Goal: Task Accomplishment & Management: Manage account settings

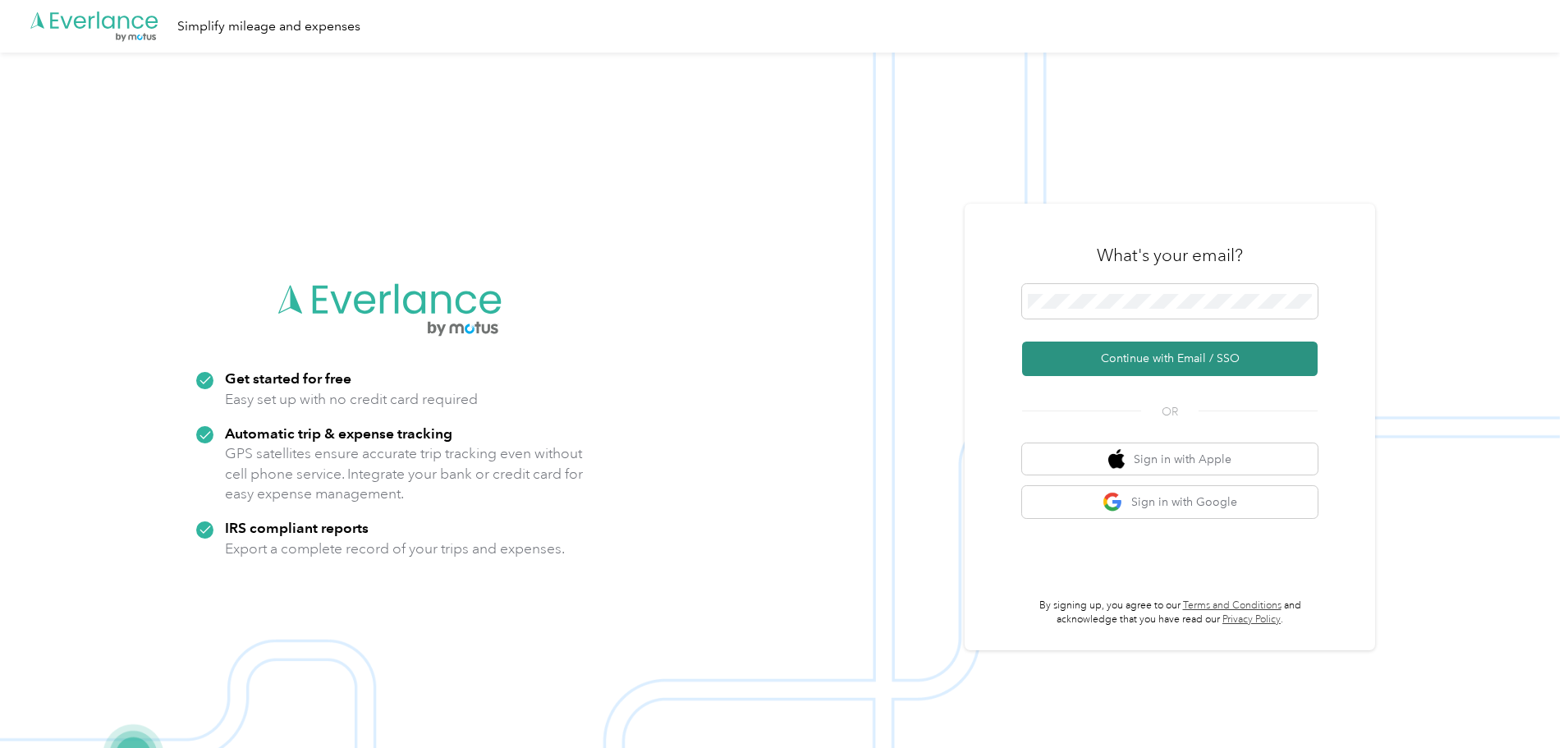
click at [1117, 366] on button "Continue with Email / SSO" at bounding box center [1170, 359] width 295 height 35
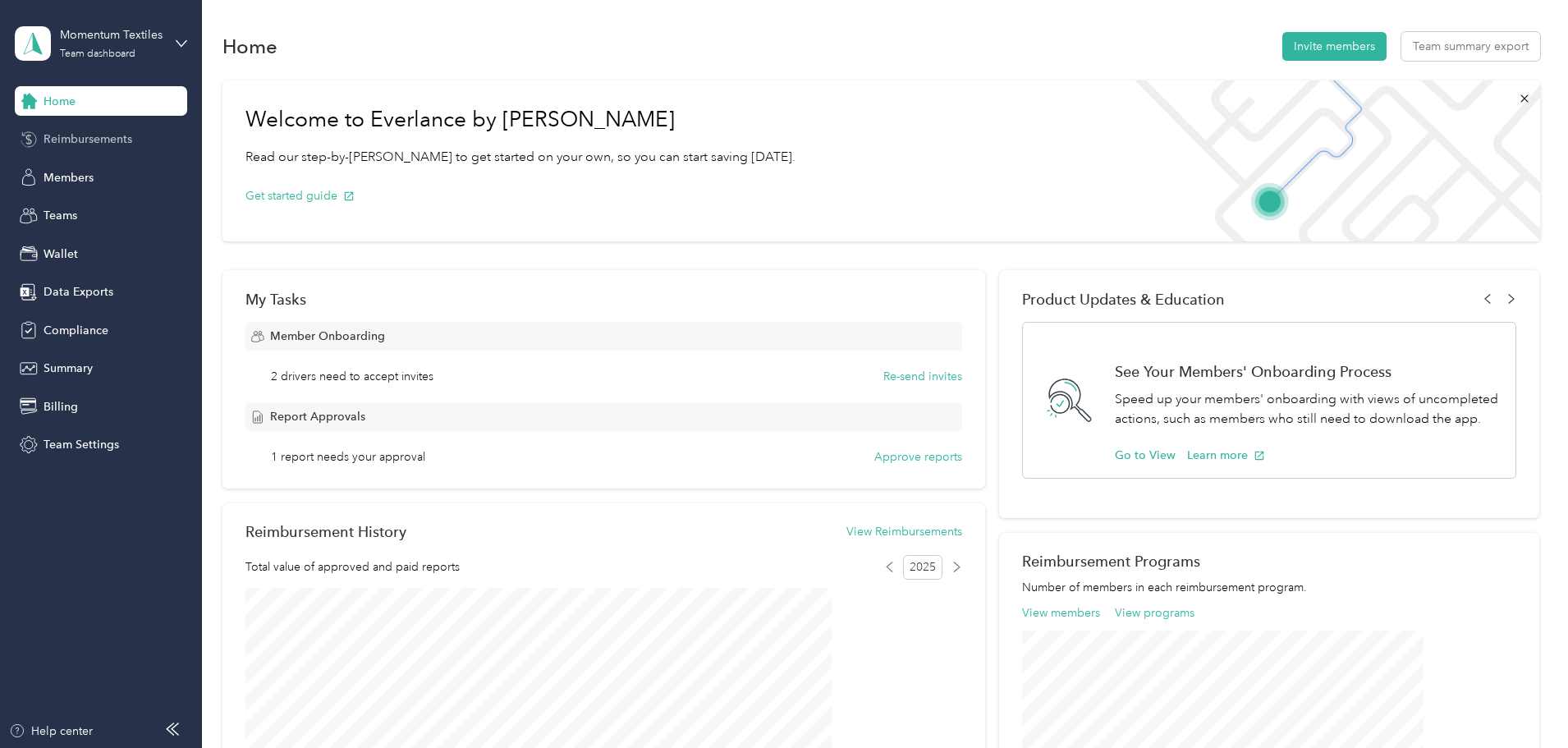
click at [65, 136] on span "Reimbursements" at bounding box center [88, 139] width 89 height 17
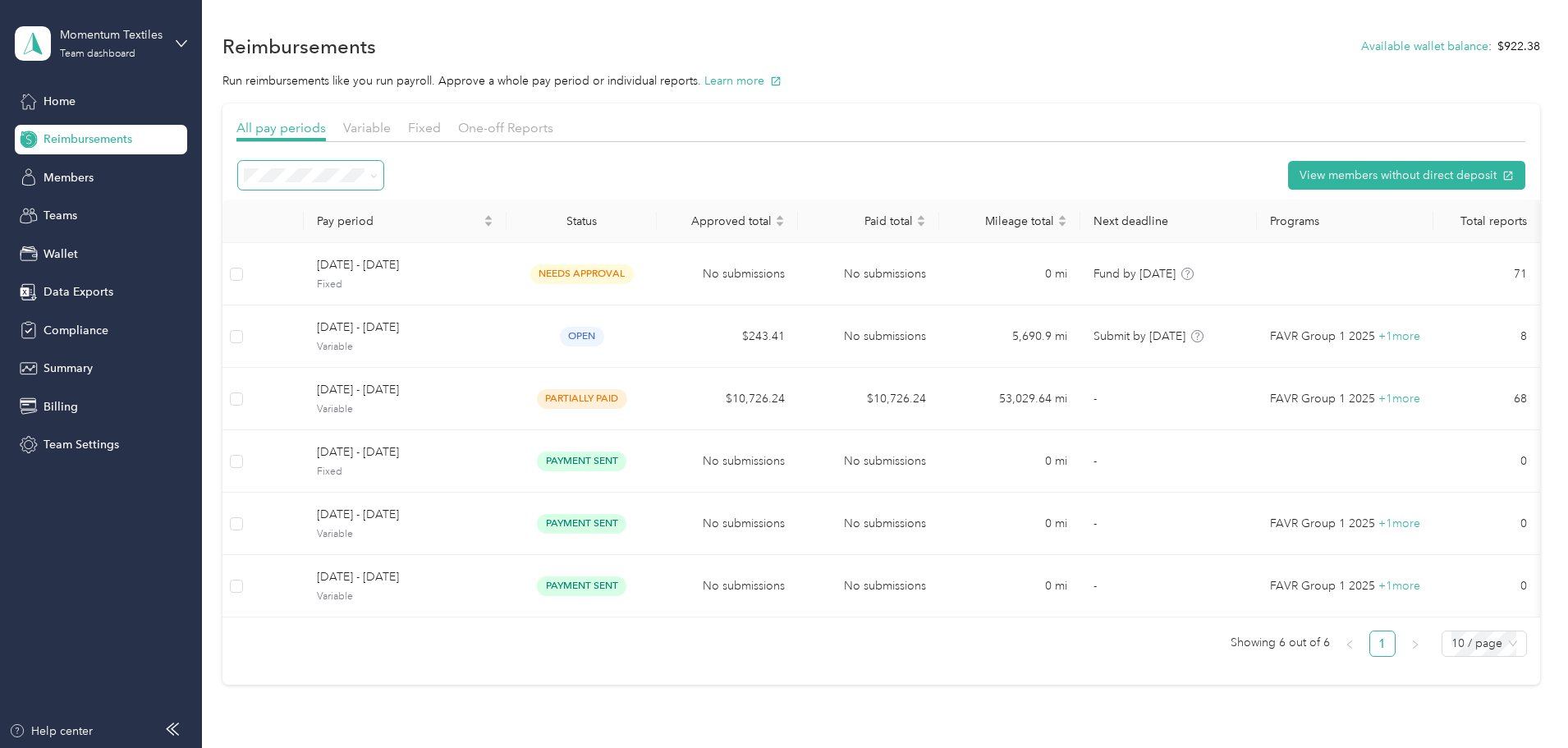
click at [383, 186] on span at bounding box center [311, 175] width 145 height 28
click at [395, 206] on span "All periods" at bounding box center [388, 205] width 57 height 14
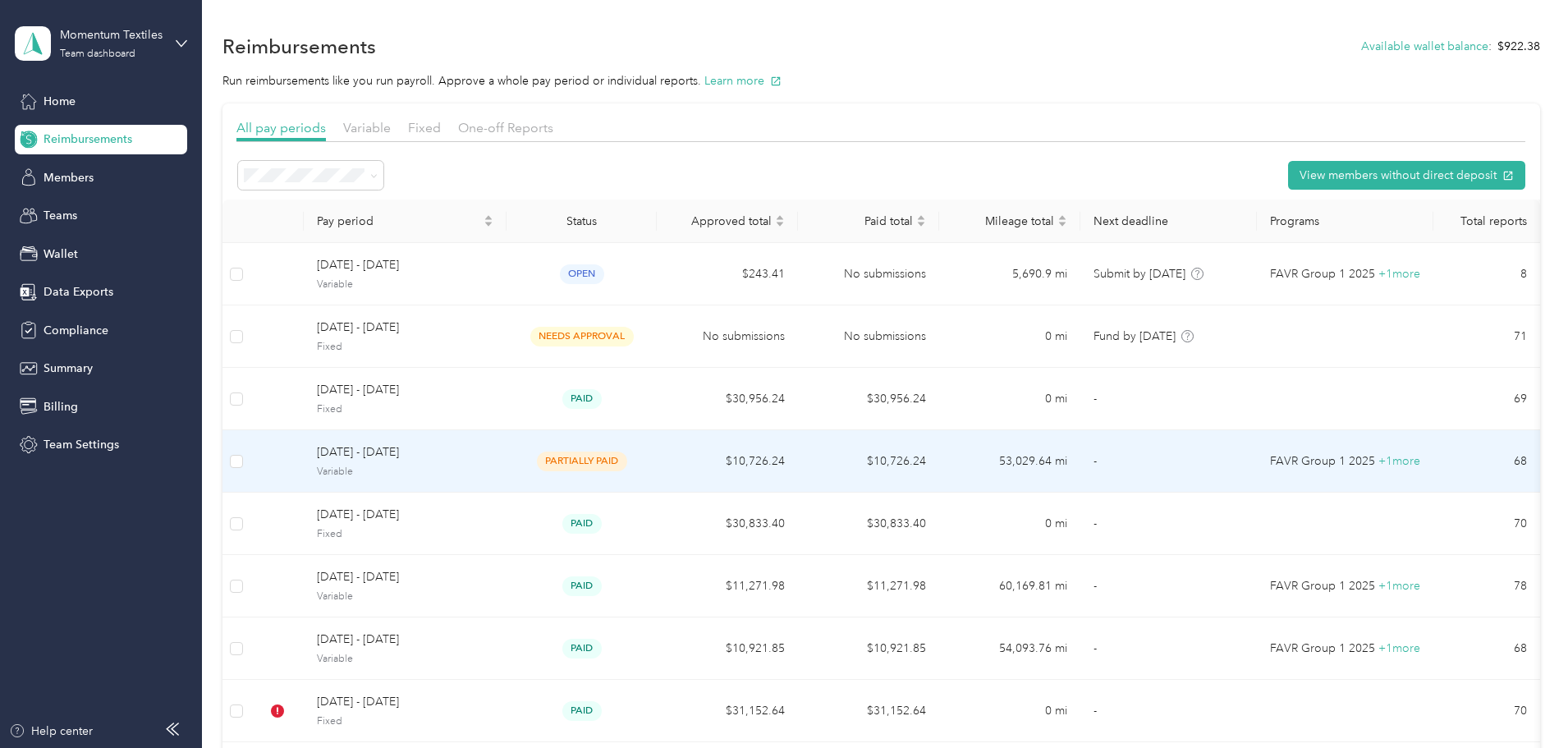
click at [506, 467] on td "August 1 - 31, 2025 Variable" at bounding box center [405, 462] width 203 height 62
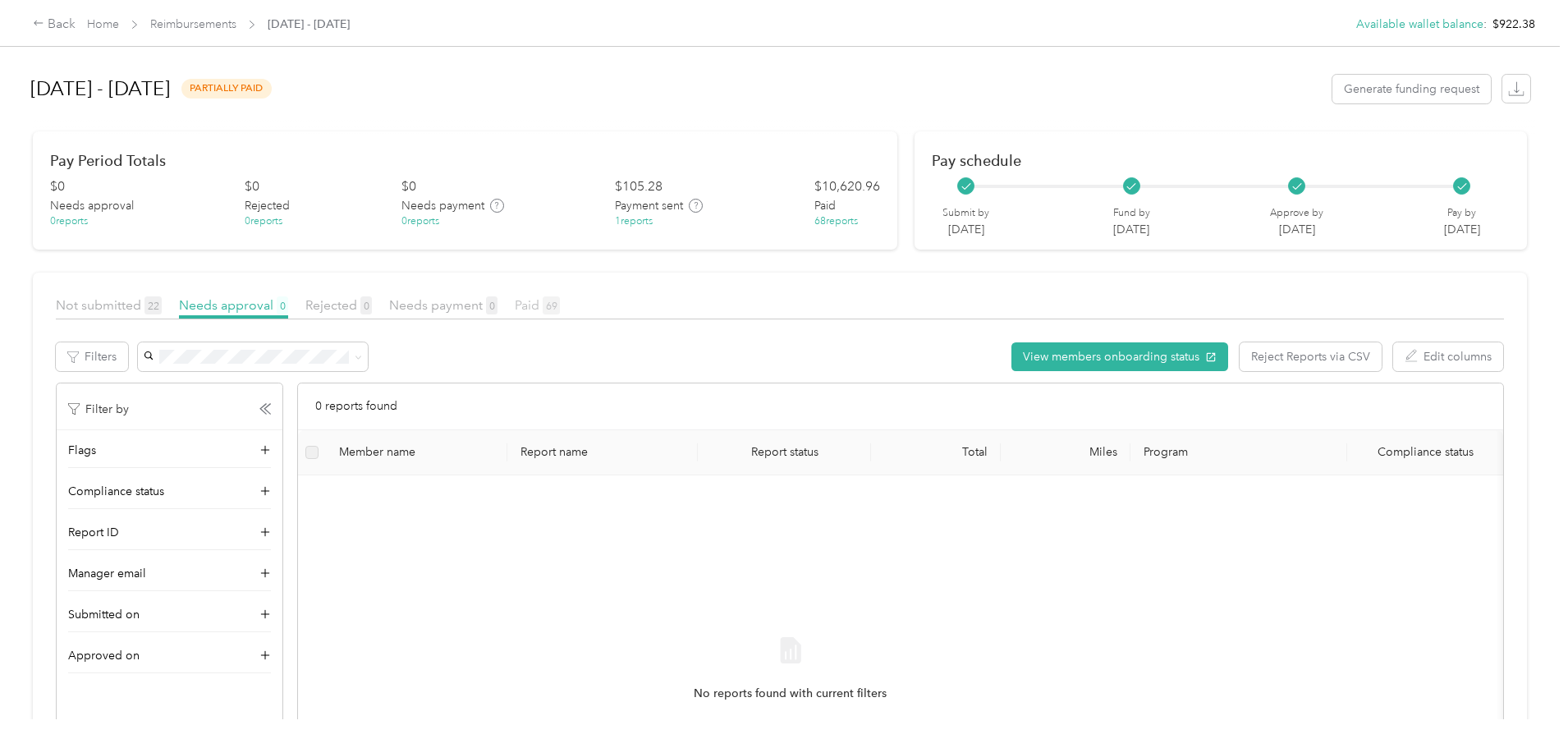
click at [560, 306] on span "69" at bounding box center [551, 305] width 17 height 18
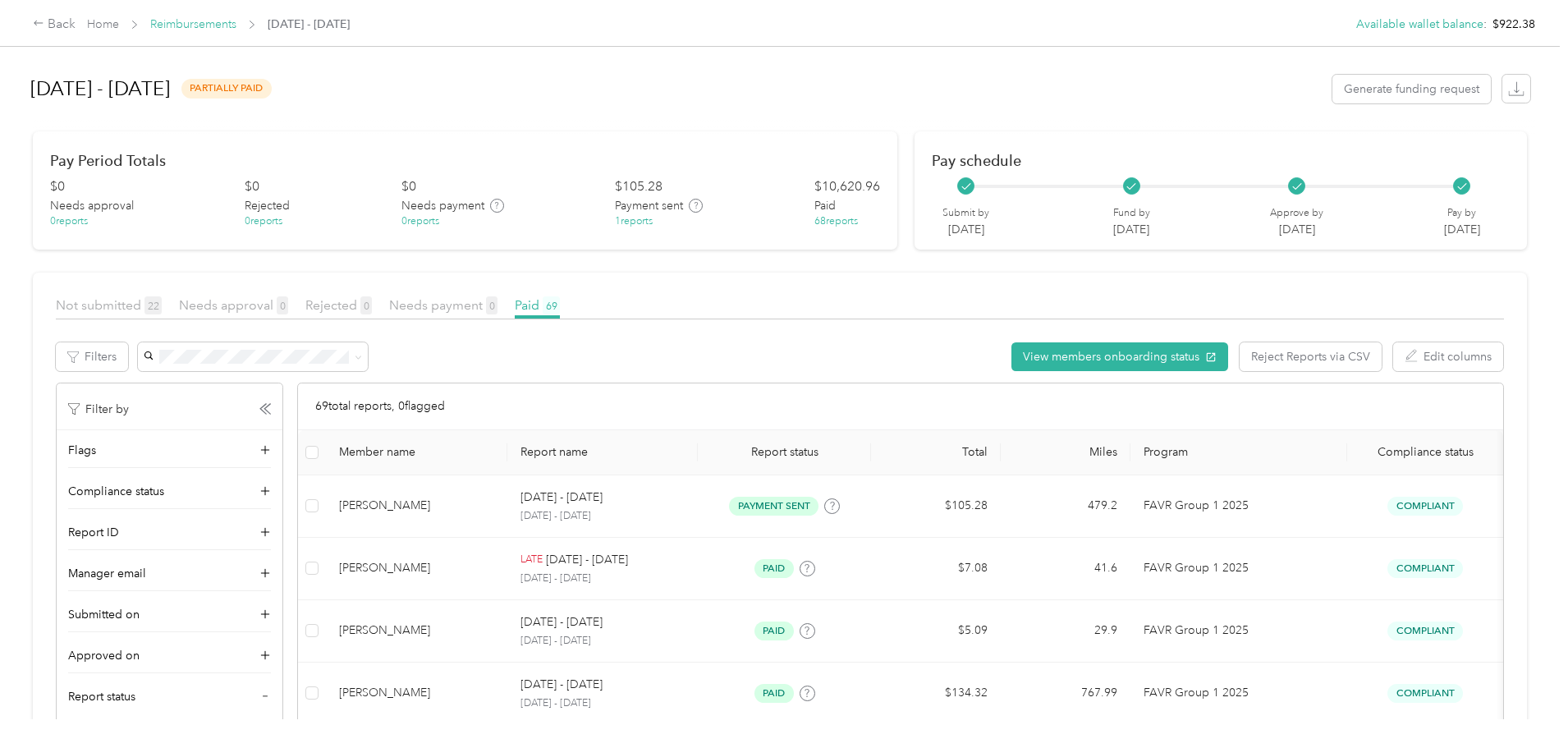
click at [236, 25] on link "Reimbursements" at bounding box center [193, 24] width 86 height 14
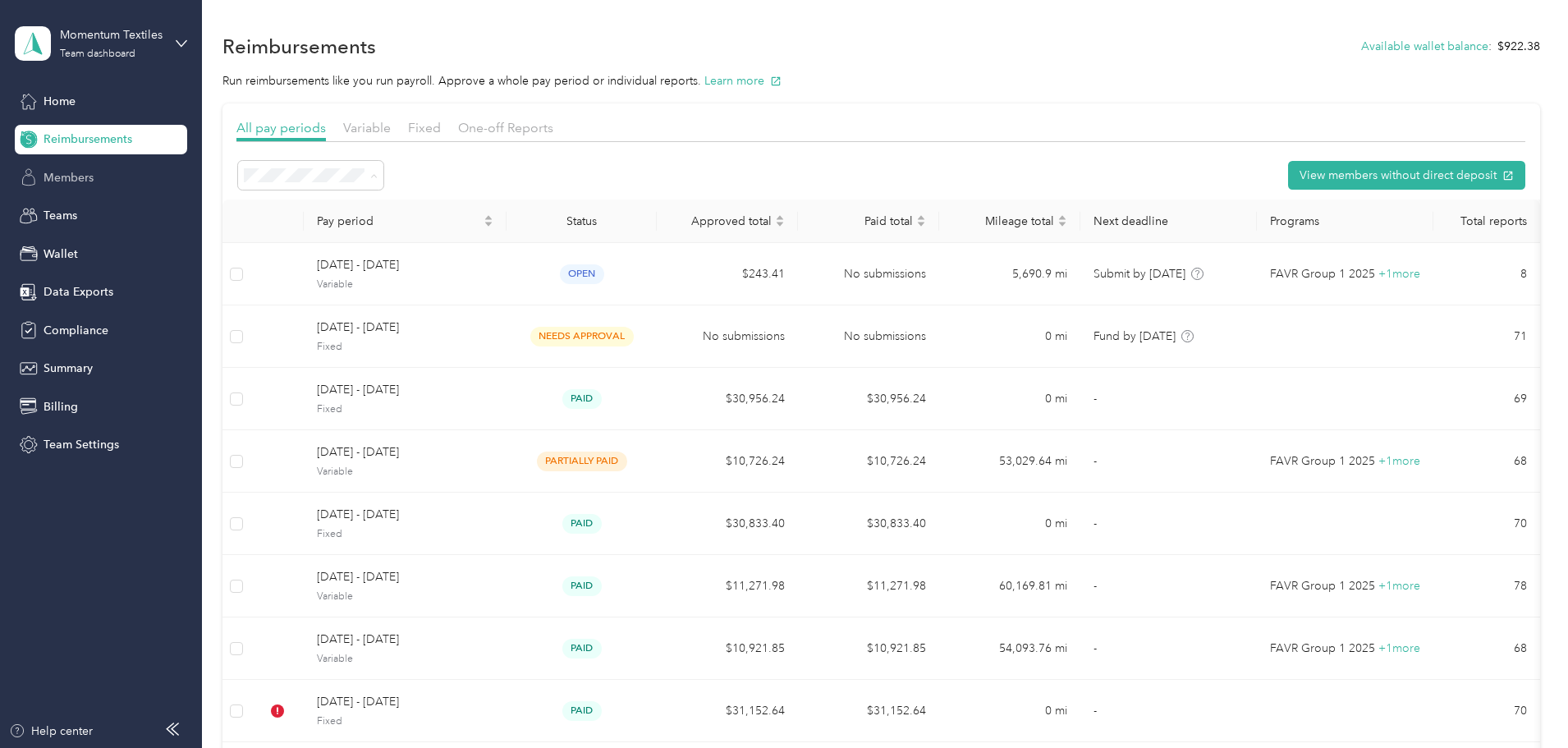
click at [187, 185] on aside "Momentum Textiles Team dashboard Home Reimbursements Members Teams Wallet Data …" at bounding box center [101, 374] width 202 height 748
click at [82, 328] on span "Compliance" at bounding box center [76, 331] width 65 height 17
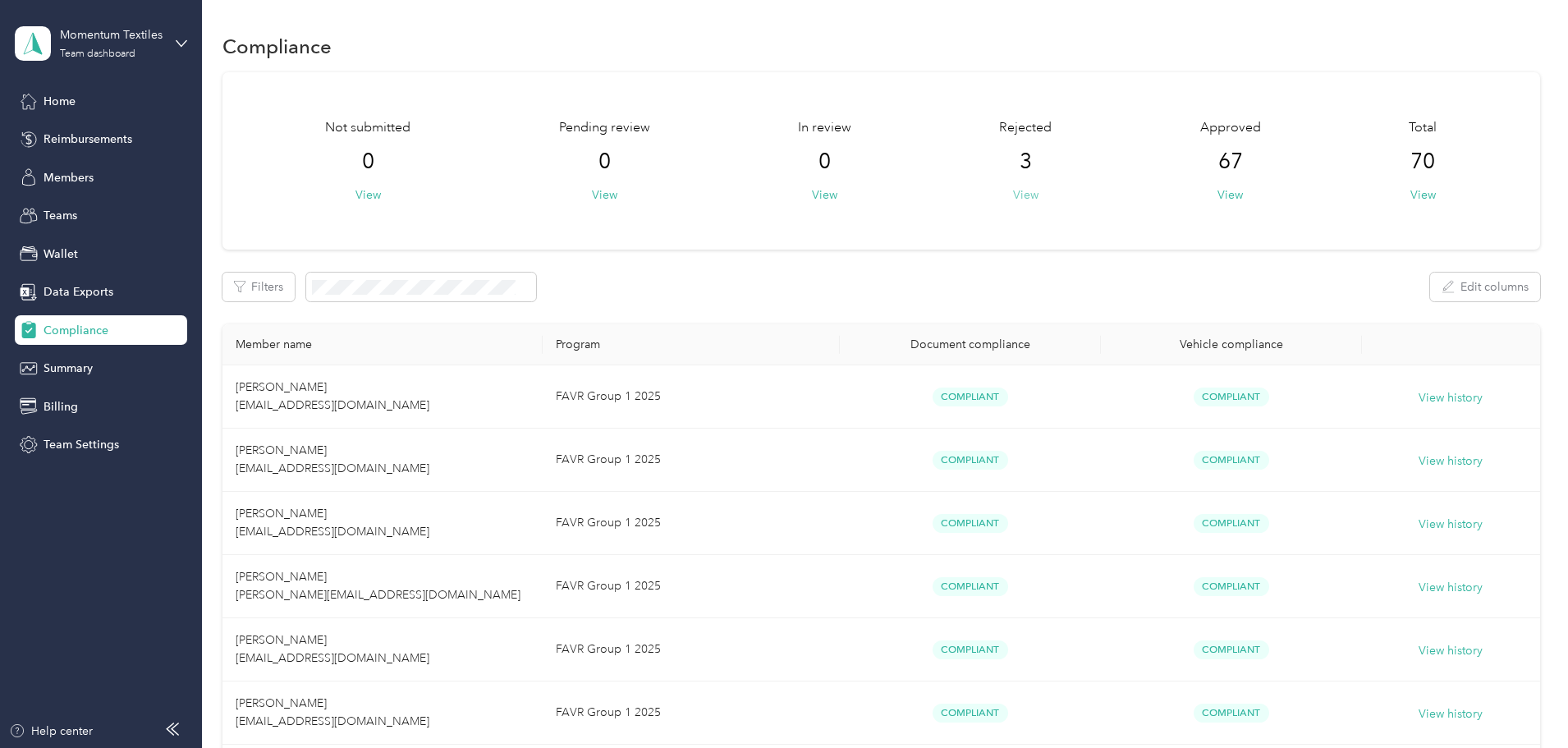
click at [1013, 195] on button "View" at bounding box center [1025, 195] width 25 height 17
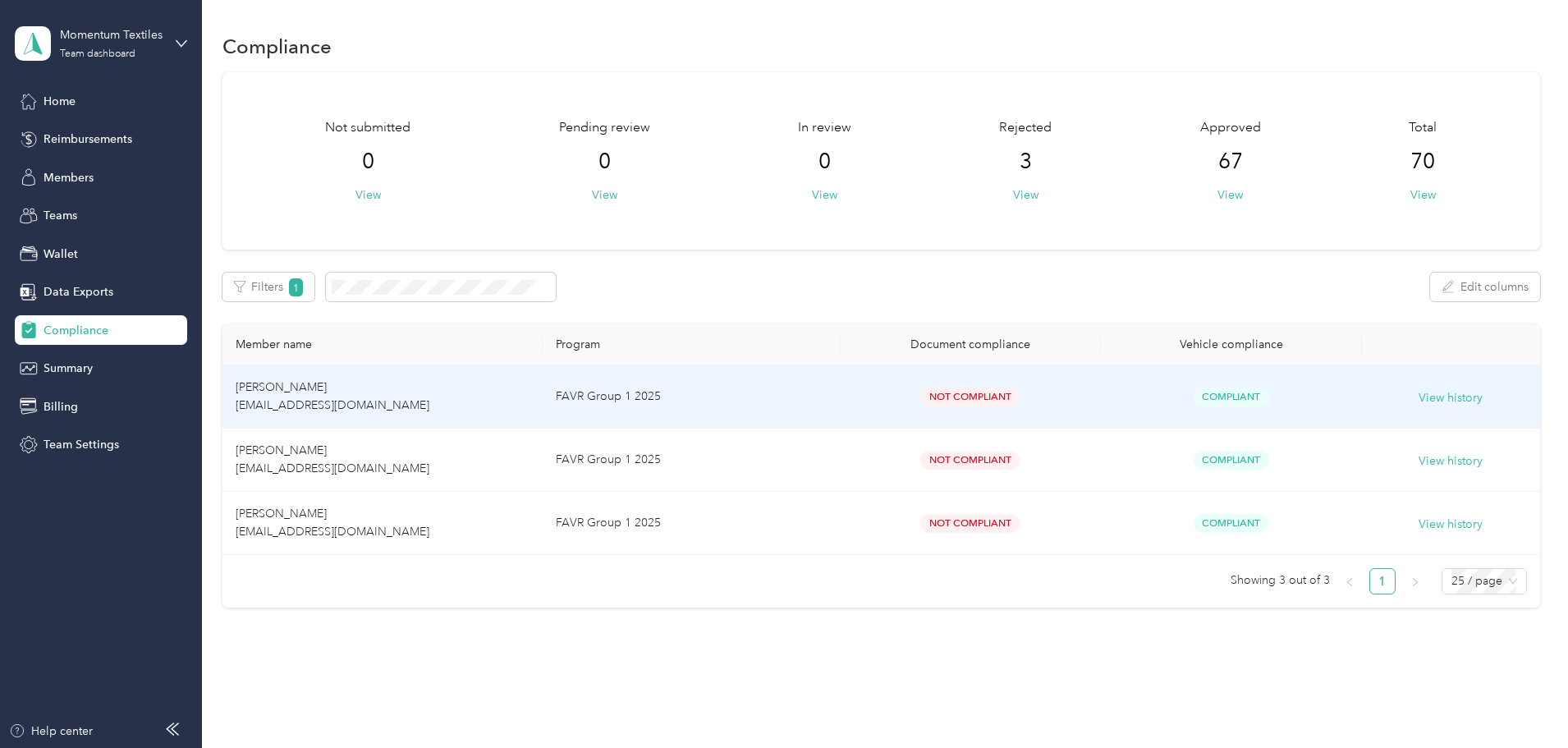
click at [792, 401] on td "FAVR Group 1 2025" at bounding box center [691, 397] width 296 height 63
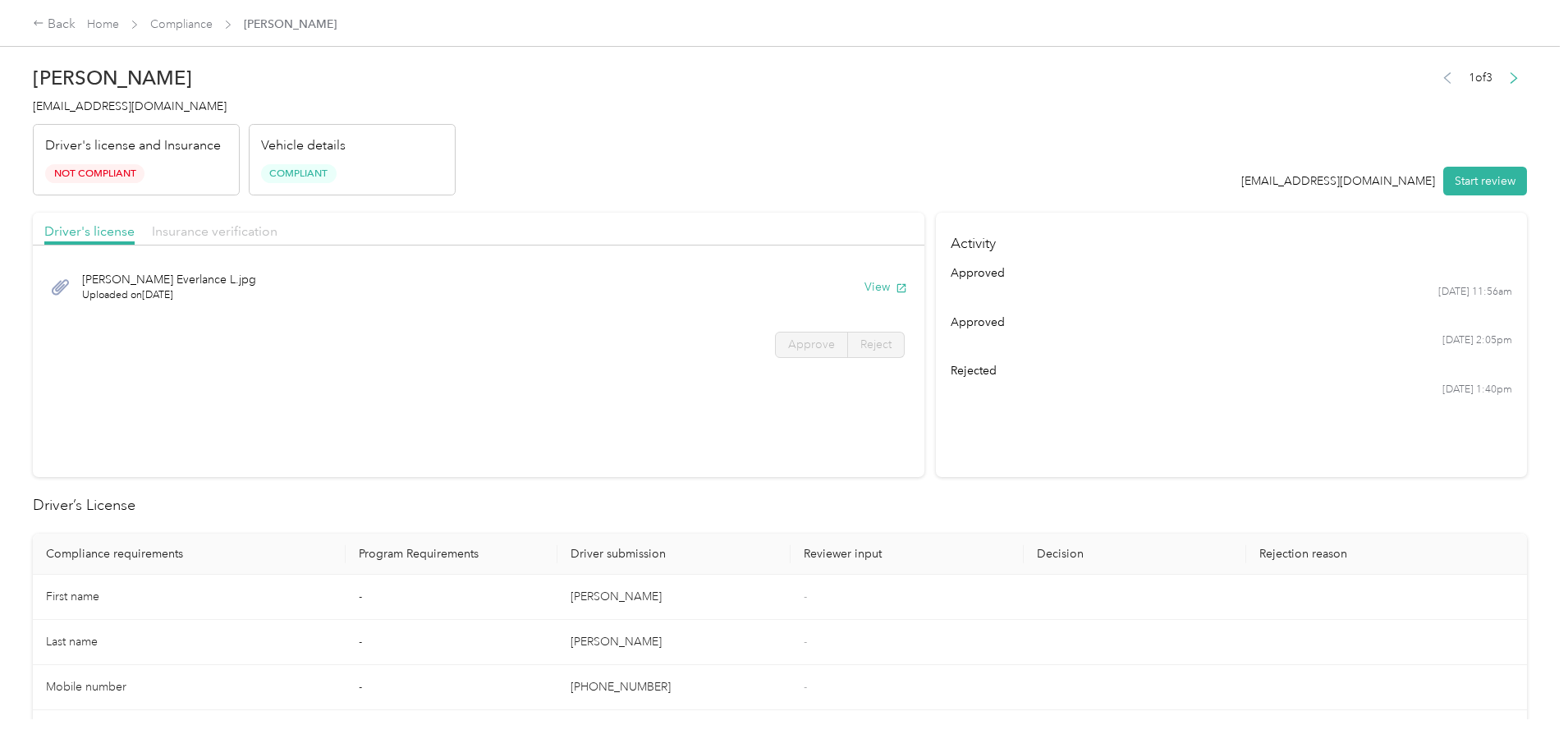
click at [278, 236] on span "Insurance verification" at bounding box center [214, 231] width 126 height 16
click at [144, 169] on span "Not Compliant" at bounding box center [94, 174] width 99 height 19
click at [144, 172] on span "Not Compliant" at bounding box center [94, 174] width 99 height 19
click at [221, 142] on p "Driver's license and Insurance" at bounding box center [133, 145] width 176 height 20
click at [135, 230] on span "Driver's license" at bounding box center [90, 231] width 91 height 16
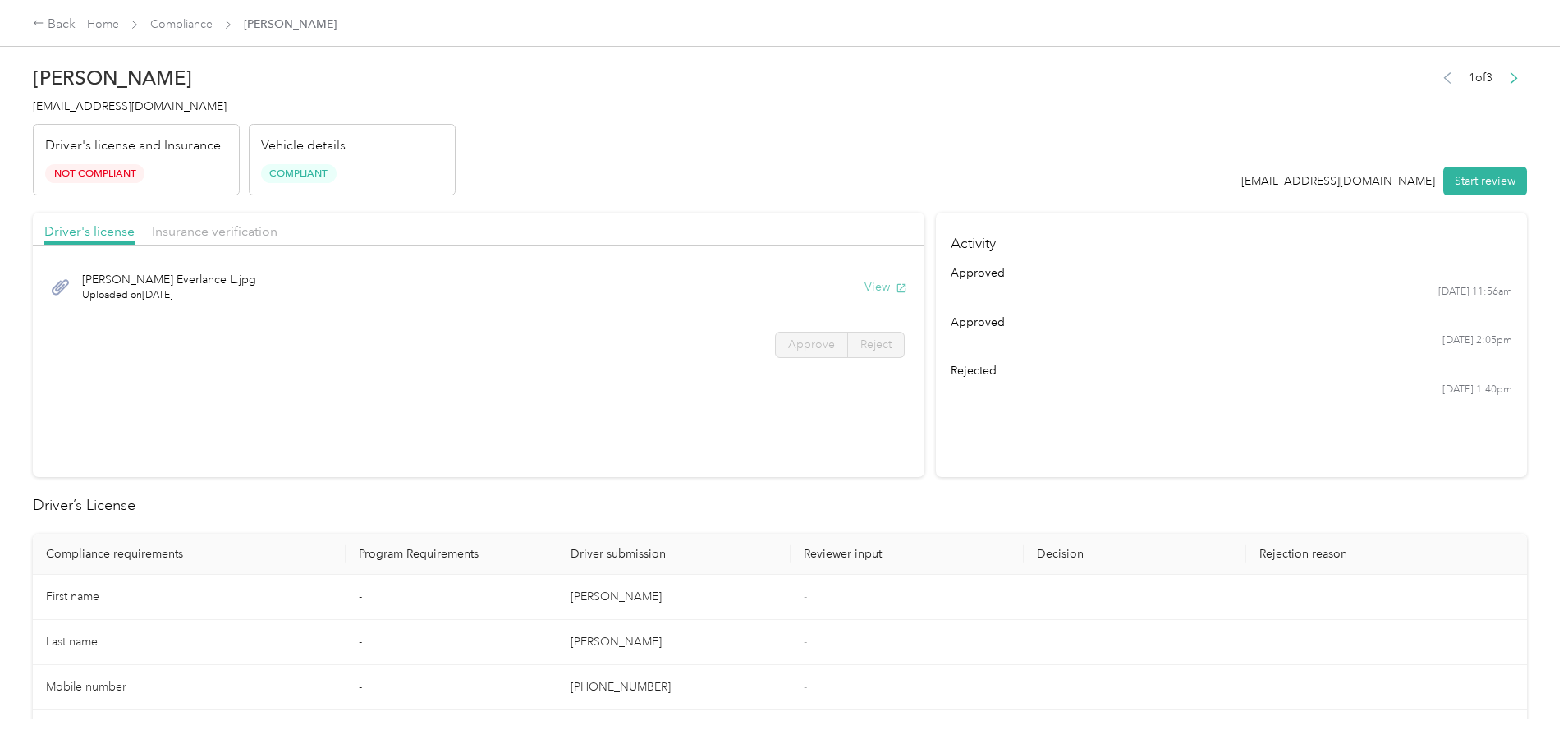
click at [865, 282] on button "View" at bounding box center [885, 287] width 42 height 17
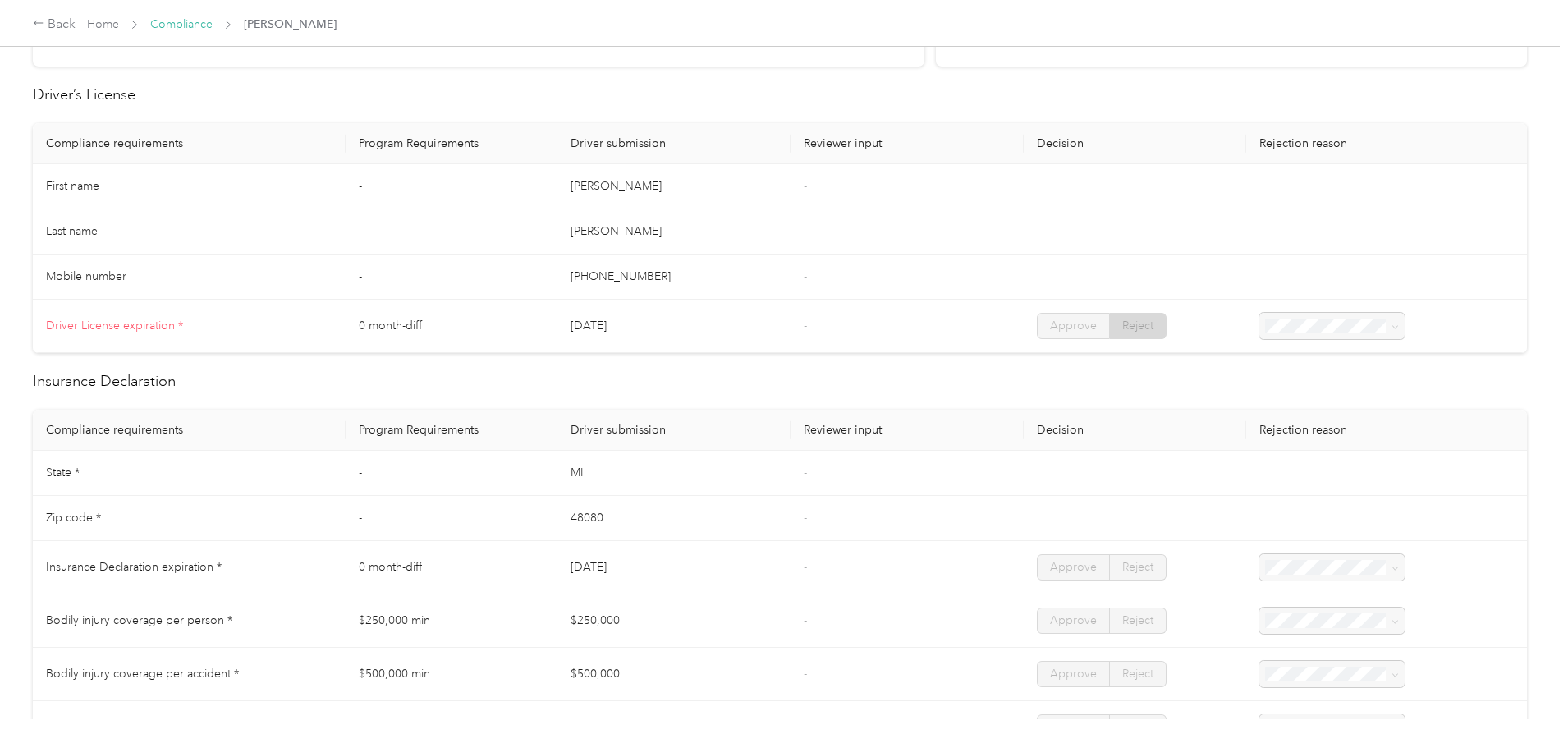
click at [212, 28] on link "Compliance" at bounding box center [181, 24] width 62 height 14
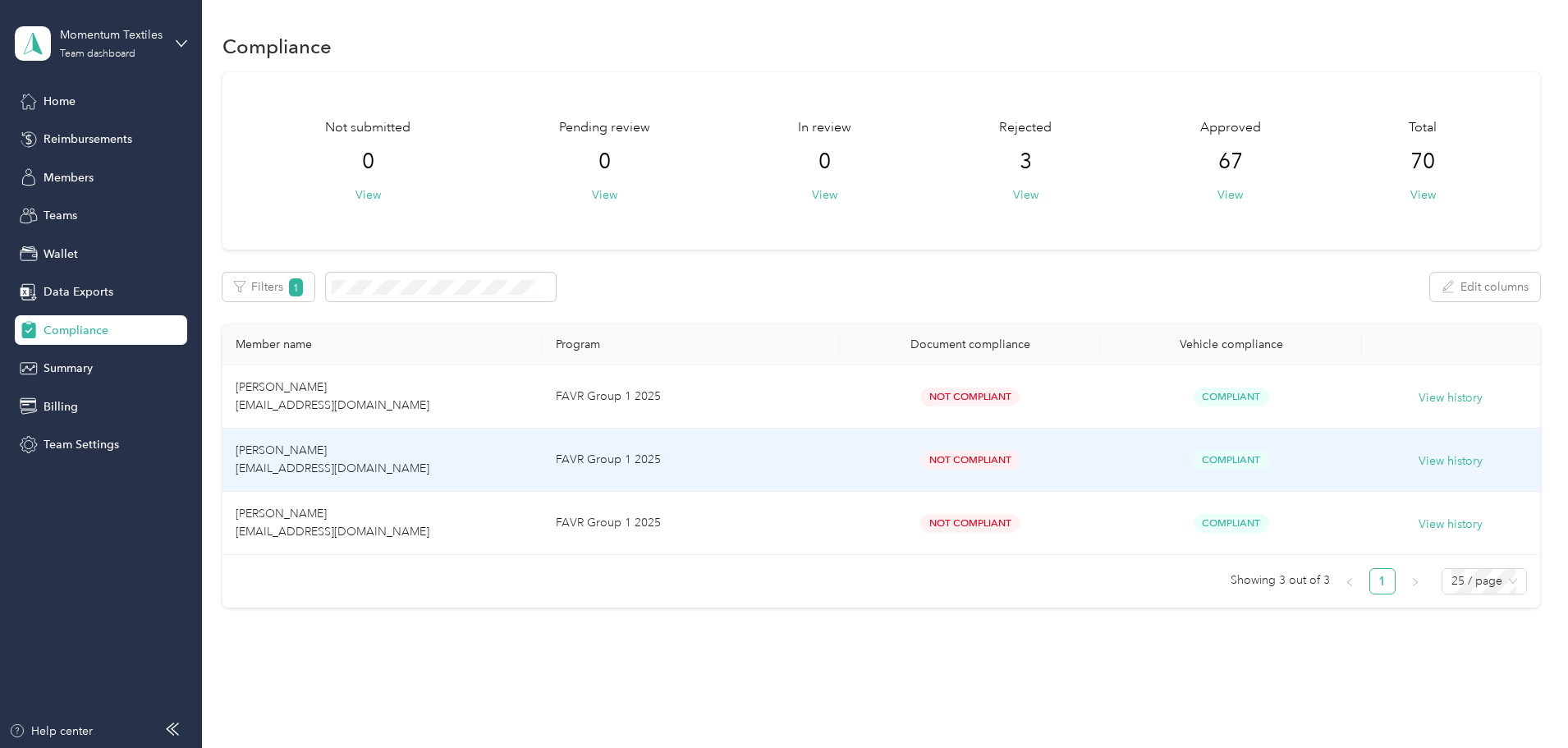
click at [838, 473] on td "FAVR Group 1 2025" at bounding box center [691, 460] width 296 height 63
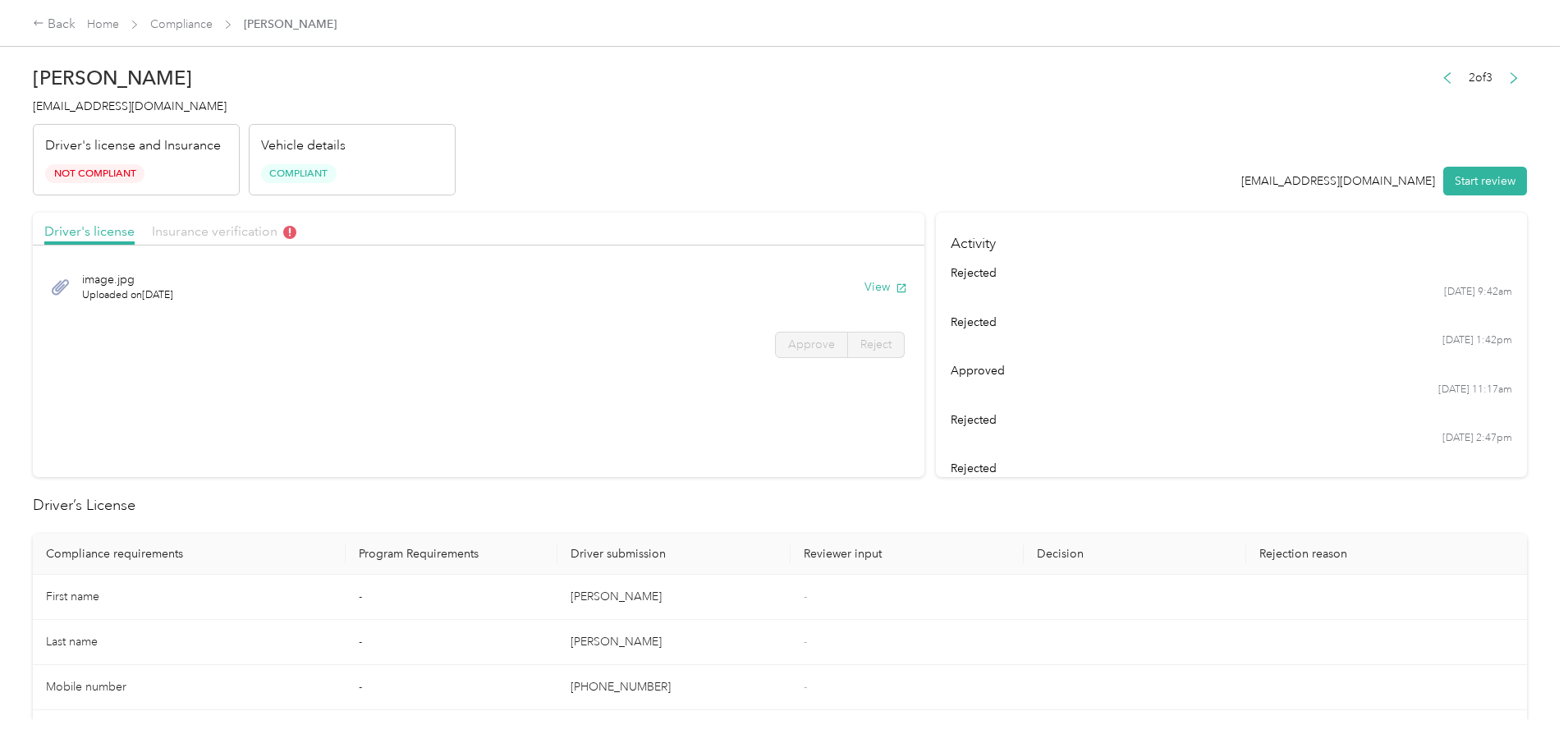
click at [296, 235] on span "Insurance verification" at bounding box center [224, 231] width 144 height 16
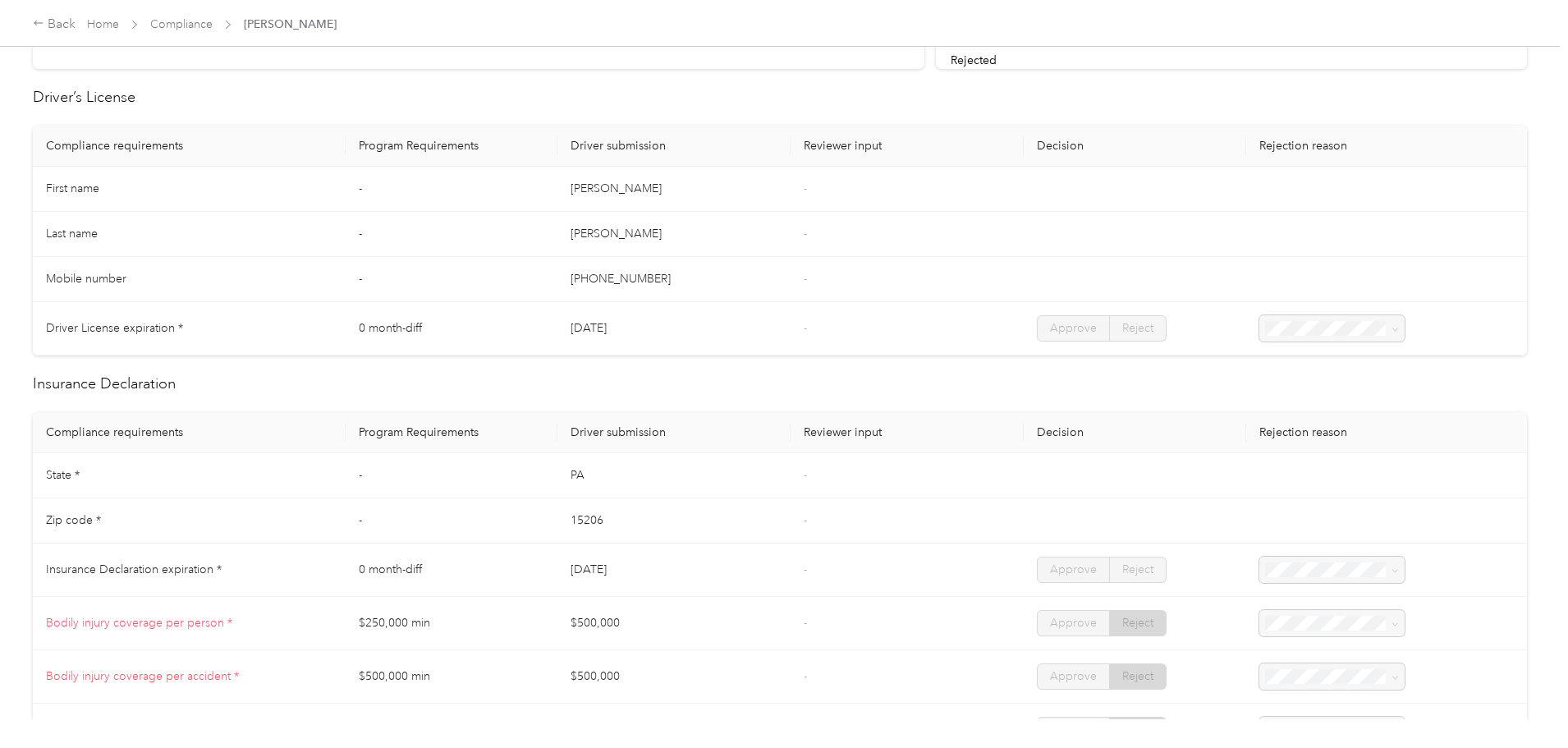
scroll to position [164, 0]
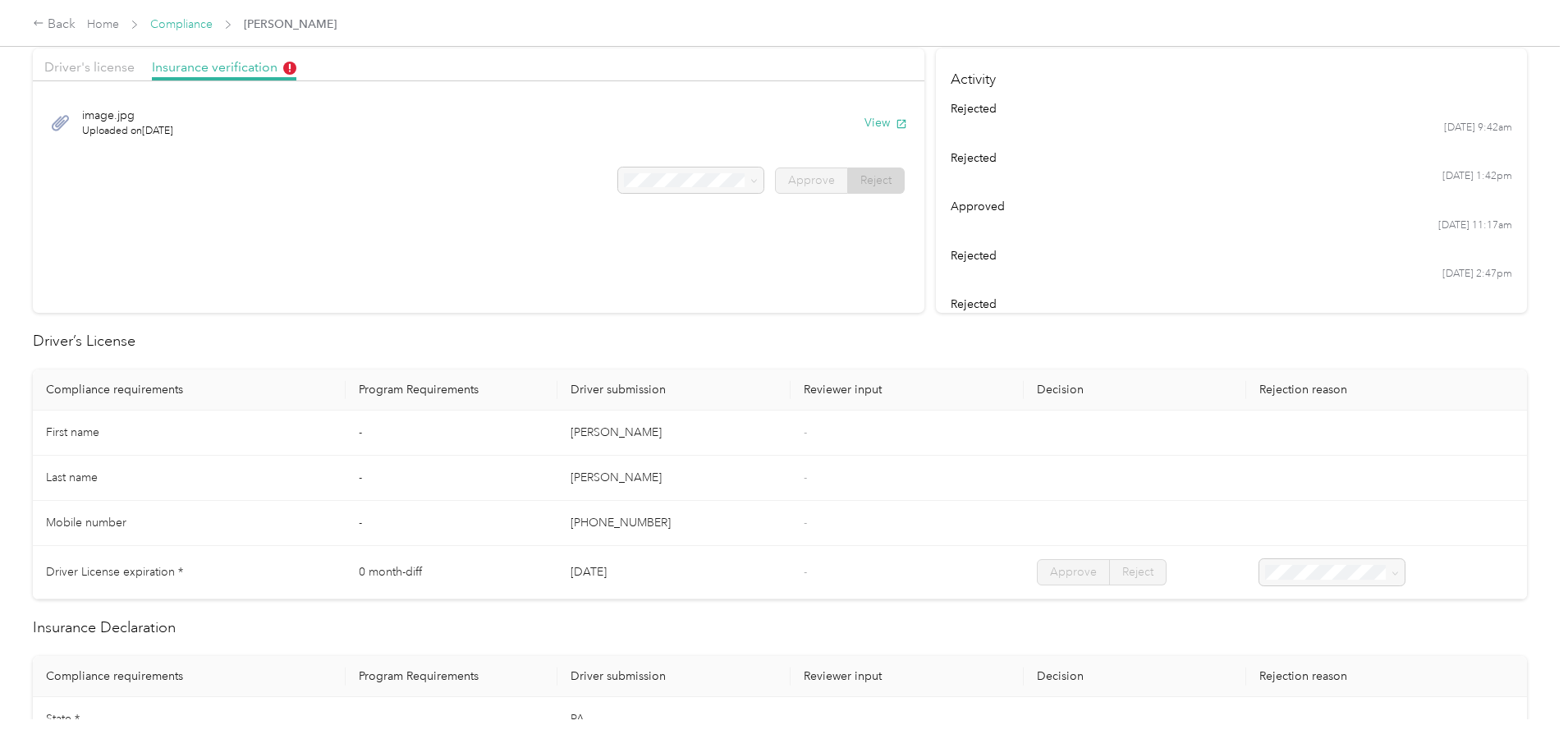
click at [212, 16] on span "Compliance" at bounding box center [181, 25] width 62 height 17
click at [212, 23] on link "Compliance" at bounding box center [181, 24] width 62 height 14
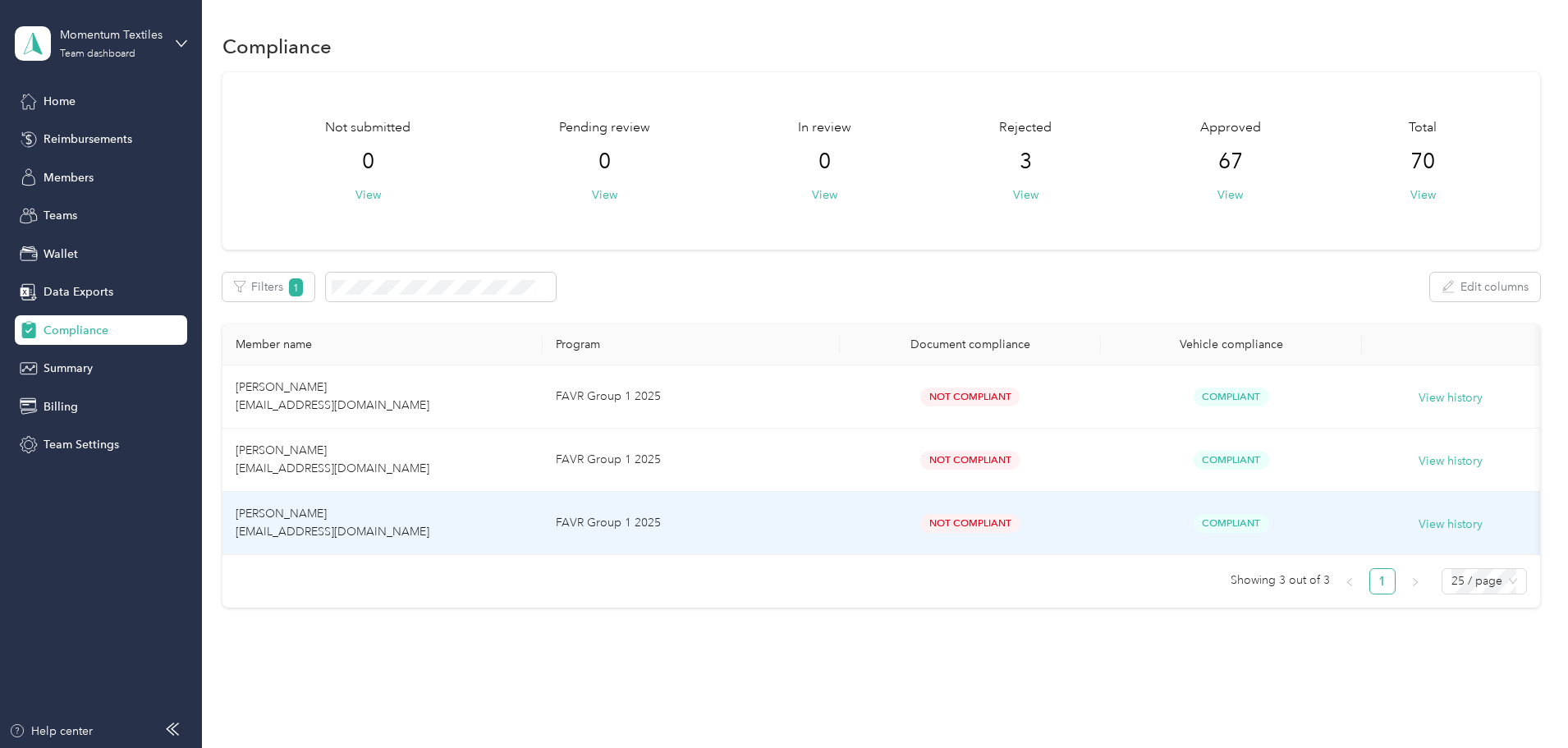
click at [805, 499] on td "FAVR Group 1 2025" at bounding box center [691, 523] width 296 height 63
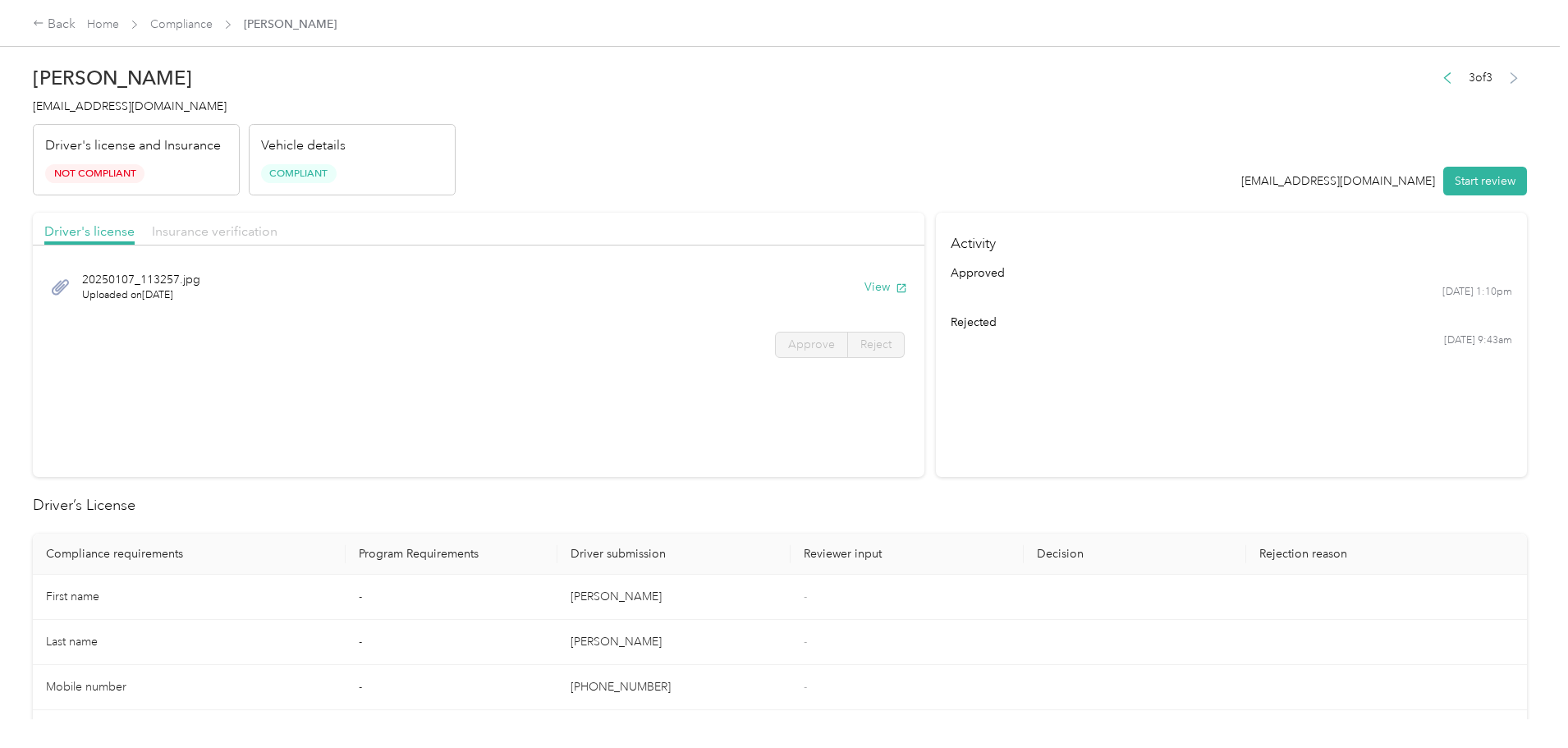
click at [278, 230] on span "Insurance verification" at bounding box center [214, 231] width 126 height 16
click at [865, 292] on button "View" at bounding box center [885, 287] width 42 height 17
click at [212, 26] on link "Compliance" at bounding box center [181, 24] width 62 height 14
